Goal: Information Seeking & Learning: Learn about a topic

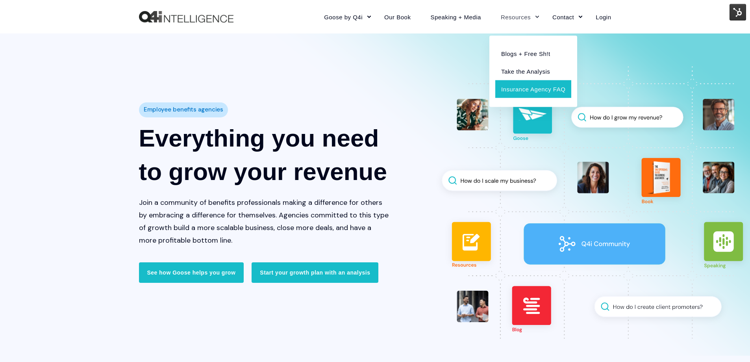
click at [552, 88] on link "Insurance Agency FAQ" at bounding box center [533, 89] width 76 height 18
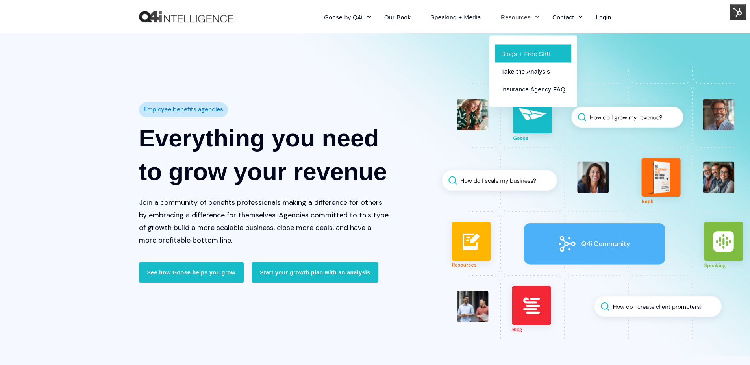
click at [519, 49] on link "Blogs + Free Sh!t" at bounding box center [533, 53] width 76 height 18
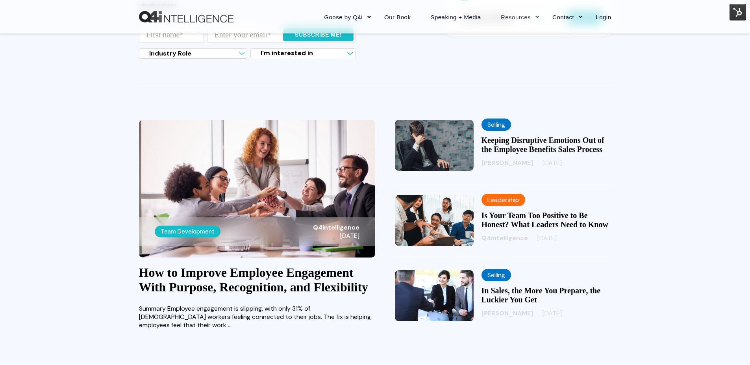
scroll to position [157, 0]
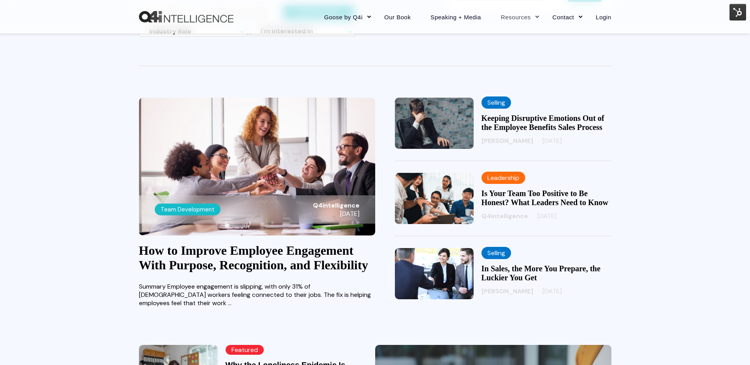
click at [311, 157] on img at bounding box center [257, 167] width 236 height 138
